Goal: Information Seeking & Learning: Learn about a topic

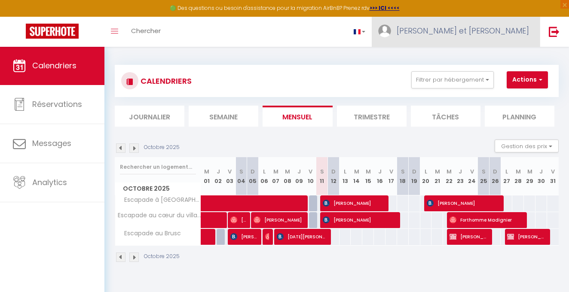
click at [511, 30] on span "[PERSON_NAME] et [PERSON_NAME]" at bounding box center [463, 30] width 132 height 11
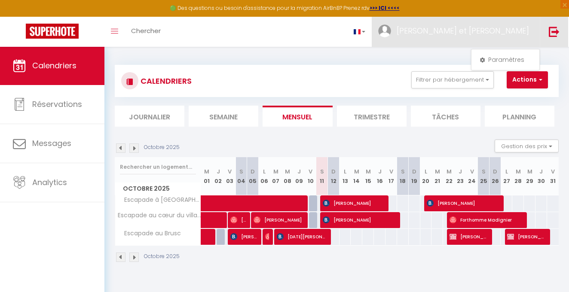
click at [554, 33] on img at bounding box center [554, 31] width 11 height 11
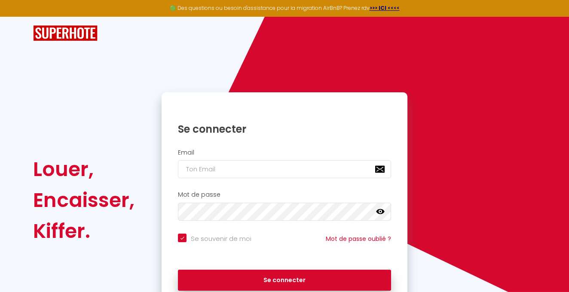
type input "a"
checkbox input "true"
type input "an"
checkbox input "true"
type input "anev"
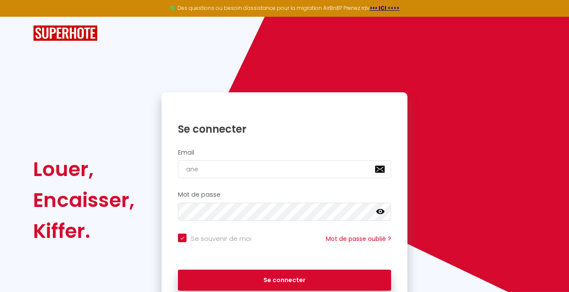
checkbox input "true"
type input "aneve"
checkbox input "true"
type input "anever"
checkbox input "true"
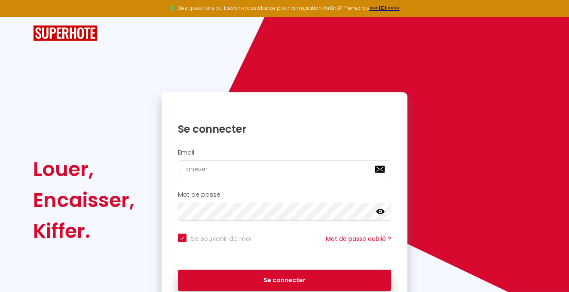
type input "anevers"
checkbox input "true"
type input "aneversg"
checkbox input "true"
type input "aneversg@"
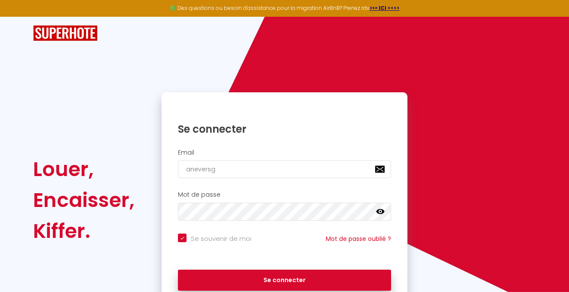
checkbox input "true"
type input "aneversg@g"
checkbox input "true"
type input "aneversg@gm"
checkbox input "true"
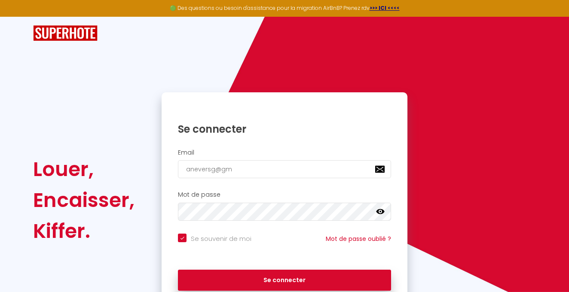
type input "aneversg@gma"
checkbox input "true"
type input "aneversg@gmai"
checkbox input "true"
type input "[EMAIL_ADDRESS]"
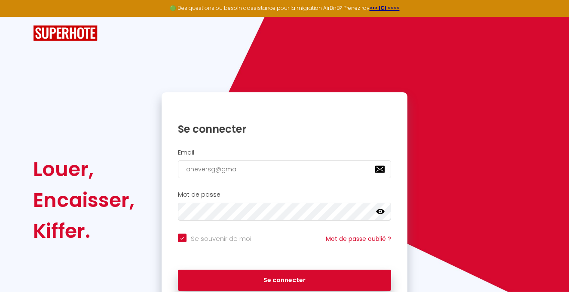
checkbox input "true"
type input "[EMAIL_ADDRESS]."
checkbox input "true"
type input "aneversg@gmail.c"
checkbox input "true"
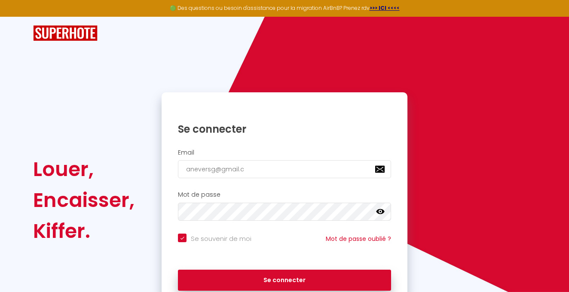
type input "[EMAIL_ADDRESS][DOMAIN_NAME]"
checkbox input "true"
type input "[EMAIL_ADDRESS][DOMAIN_NAME]"
checkbox input "true"
type input "[EMAIL_ADDRESS][DOMAIN_NAME]"
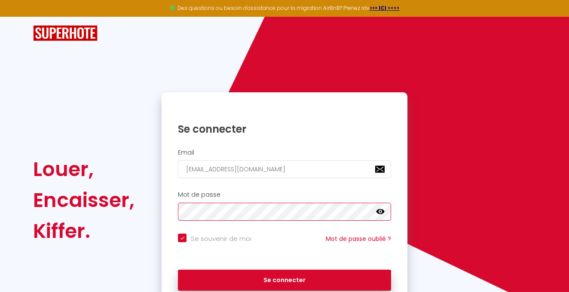
click at [285, 279] on button "Se connecter" at bounding box center [284, 280] width 213 height 21
checkbox input "true"
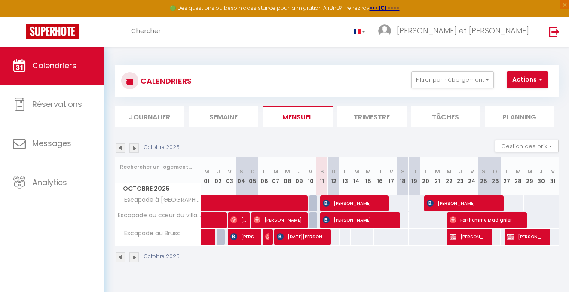
click at [64, 257] on div "Calendriers Réservations Messages Analytics" at bounding box center [52, 178] width 104 height 264
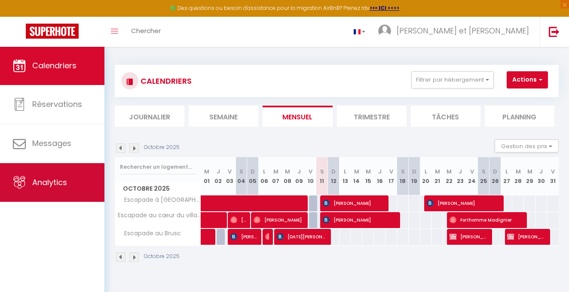
click at [57, 175] on link "Analytics" at bounding box center [52, 182] width 104 height 39
select select "2025"
select select "10"
